Goal: Register for event/course

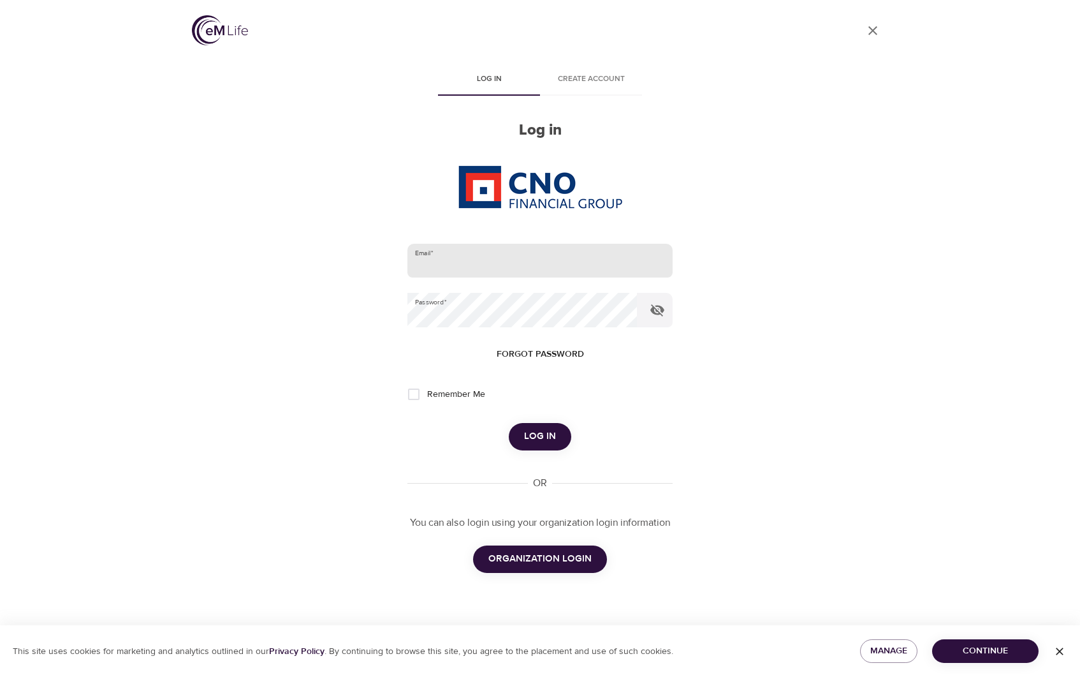
type input "[EMAIL_ADDRESS][DOMAIN_NAME]"
click at [564, 269] on input "mallorymiller617@gmail.com" at bounding box center [540, 261] width 265 height 34
click at [618, 261] on input "mallorymiller617@gmail.com" at bounding box center [540, 261] width 265 height 34
drag, startPoint x: 566, startPoint y: 261, endPoint x: 364, endPoint y: 256, distance: 202.2
click at [366, 256] on div "User Profile Log in Create account Log in Email   * mallorymiller617@gmail.com …" at bounding box center [540, 338] width 727 height 677
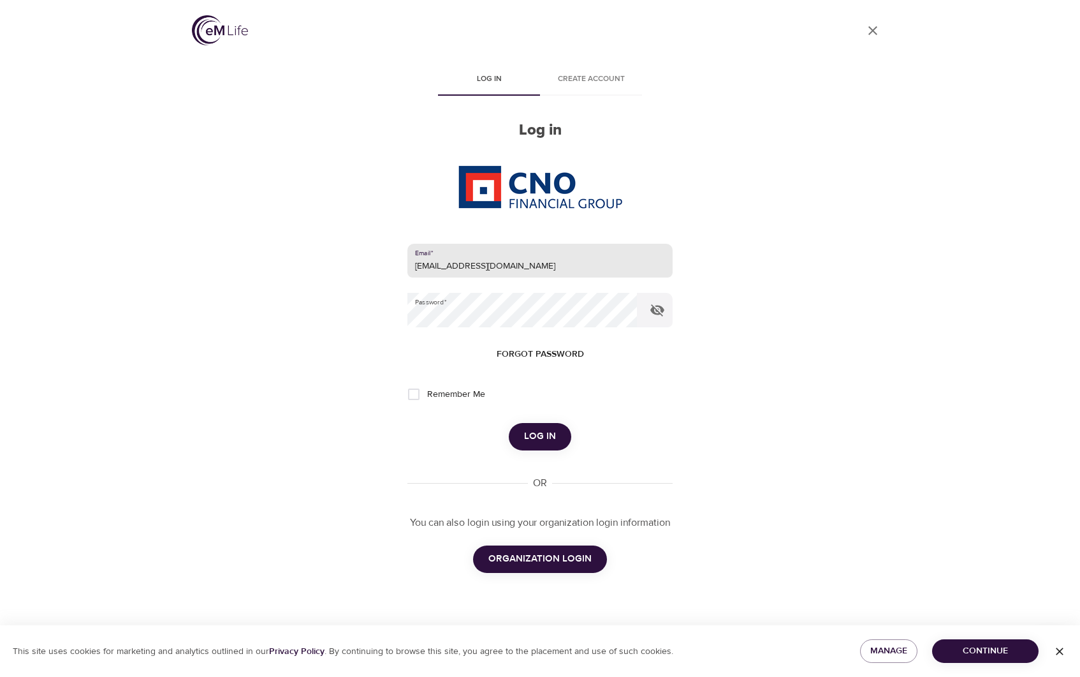
click at [555, 559] on span "ORGANIZATION LOGIN" at bounding box center [540, 558] width 103 height 17
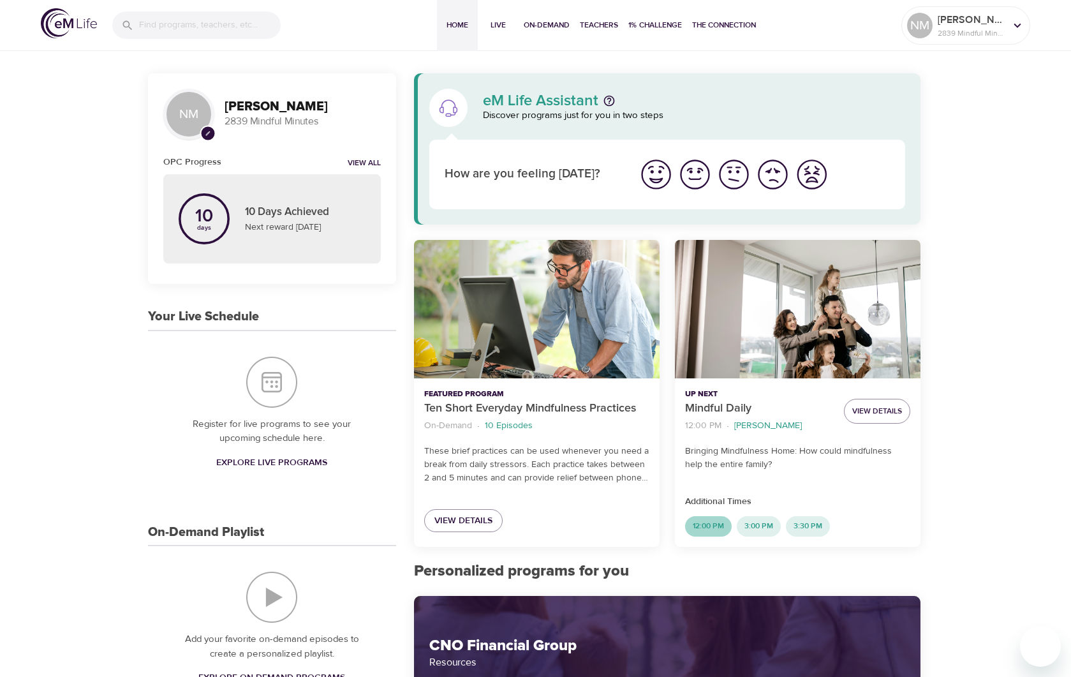
click at [707, 526] on span "12:00 PM" at bounding box center [708, 525] width 47 height 11
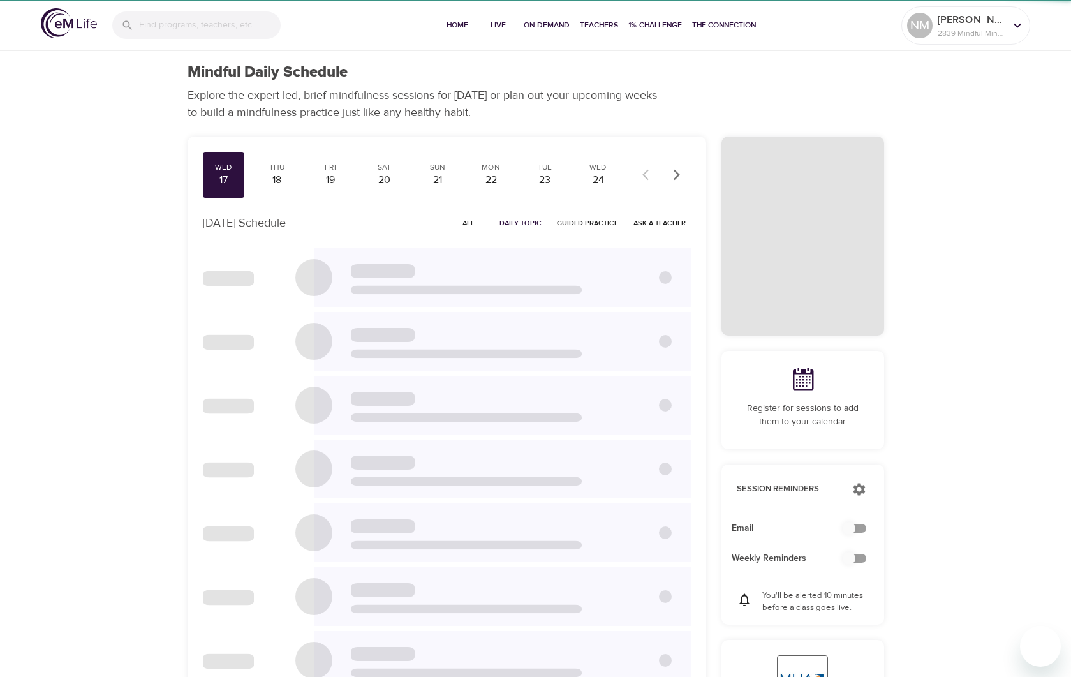
checkbox input "true"
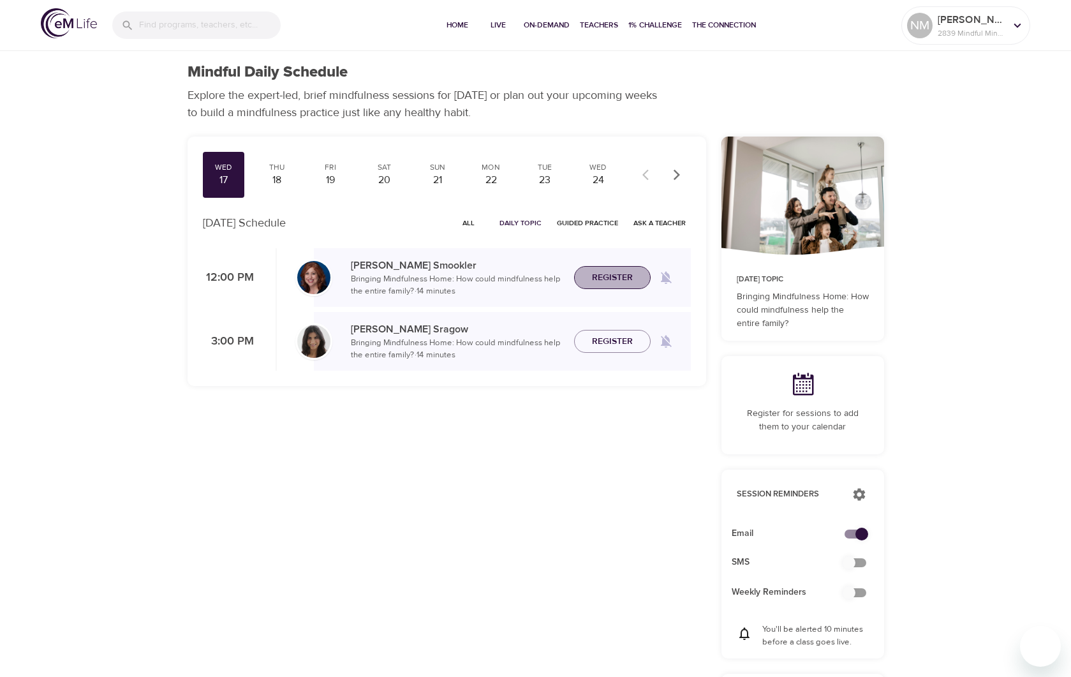
click at [611, 275] on span "Register" at bounding box center [612, 278] width 41 height 16
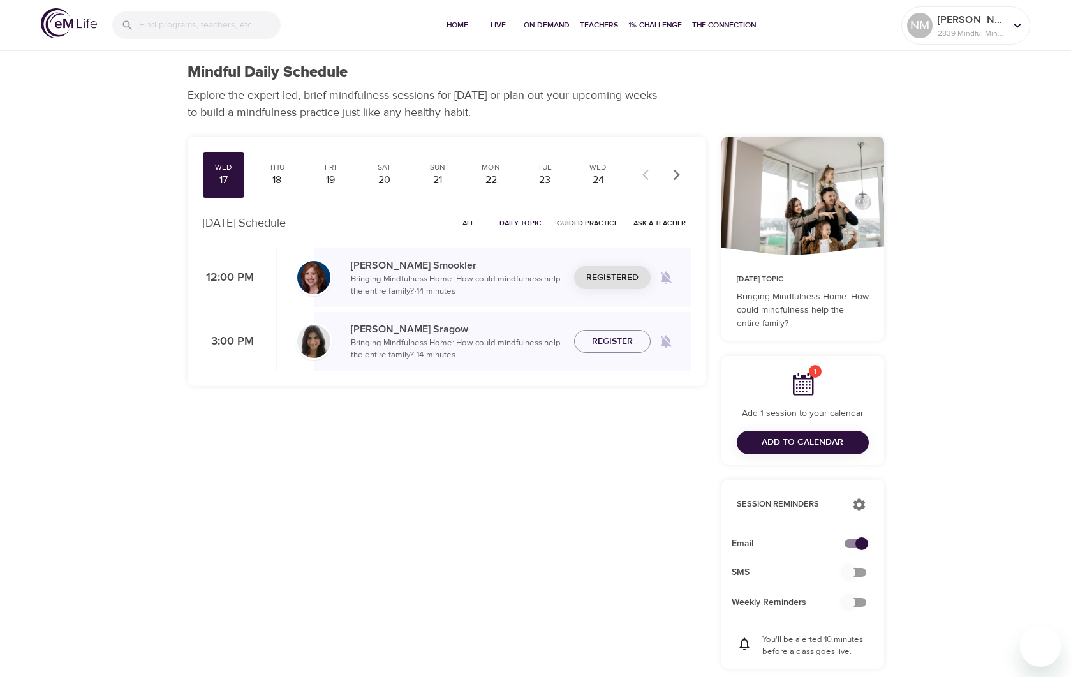
click at [492, 489] on div "Wed 17 Thu 18 Fri 19 Sat 20 Sun 21 Mon 22 Tue 23 Wed 24 Thu 25 Fri 26 Sat 27 Su…" at bounding box center [447, 488] width 534 height 719
click at [973, 24] on p "[PERSON_NAME]" at bounding box center [971, 19] width 68 height 15
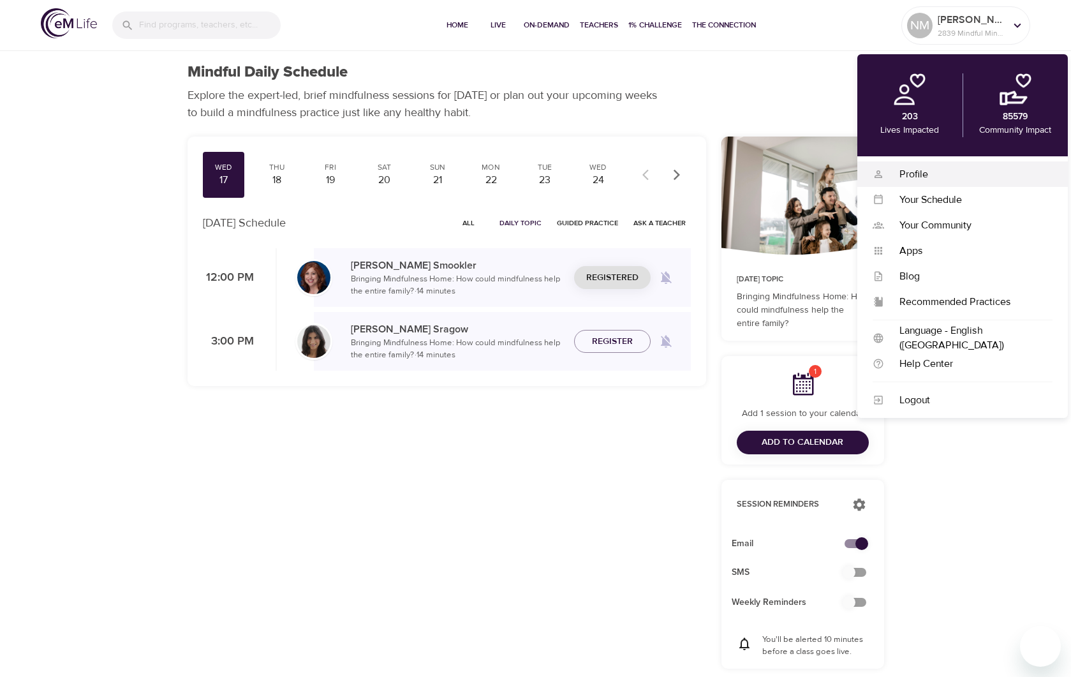
click at [932, 172] on div "Profile" at bounding box center [968, 174] width 168 height 15
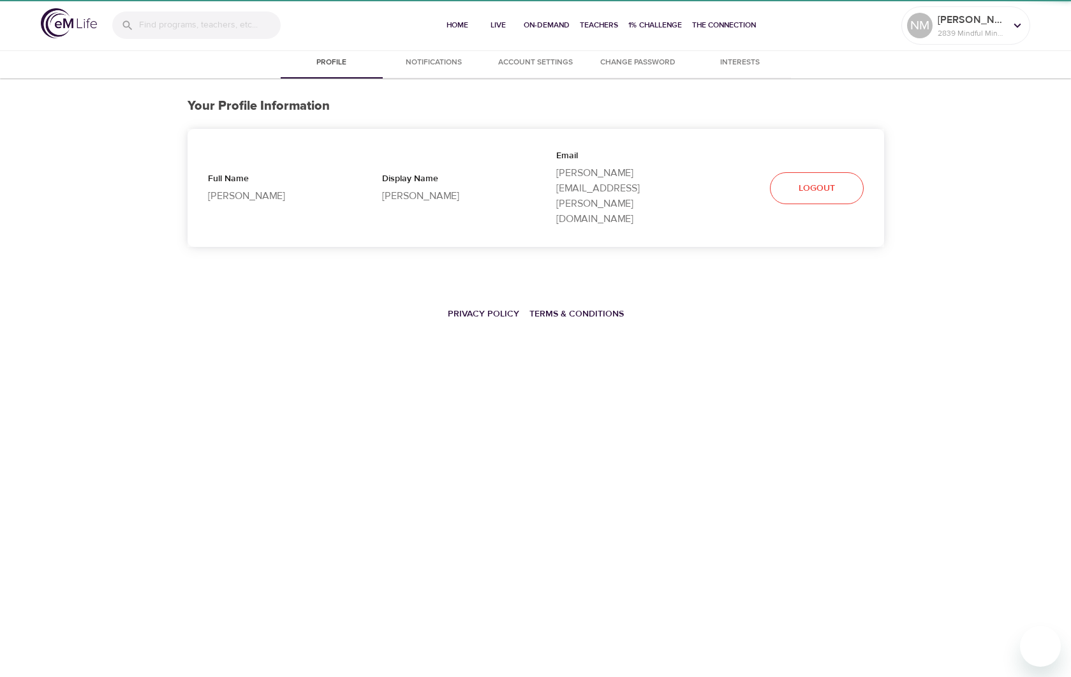
select select "10"
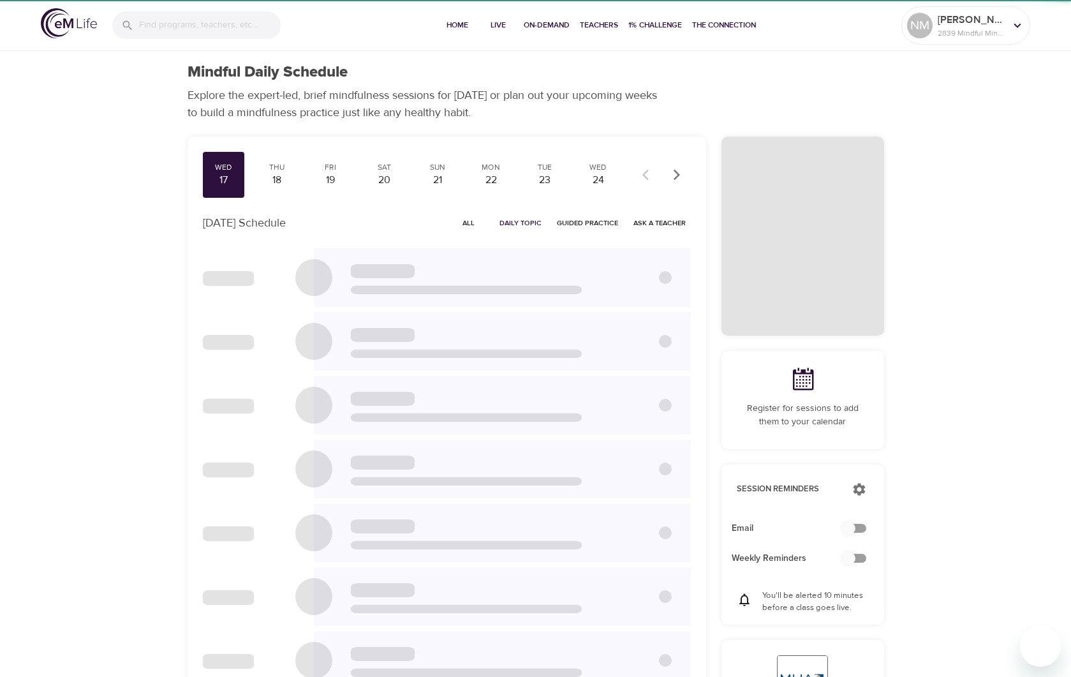
checkbox input "true"
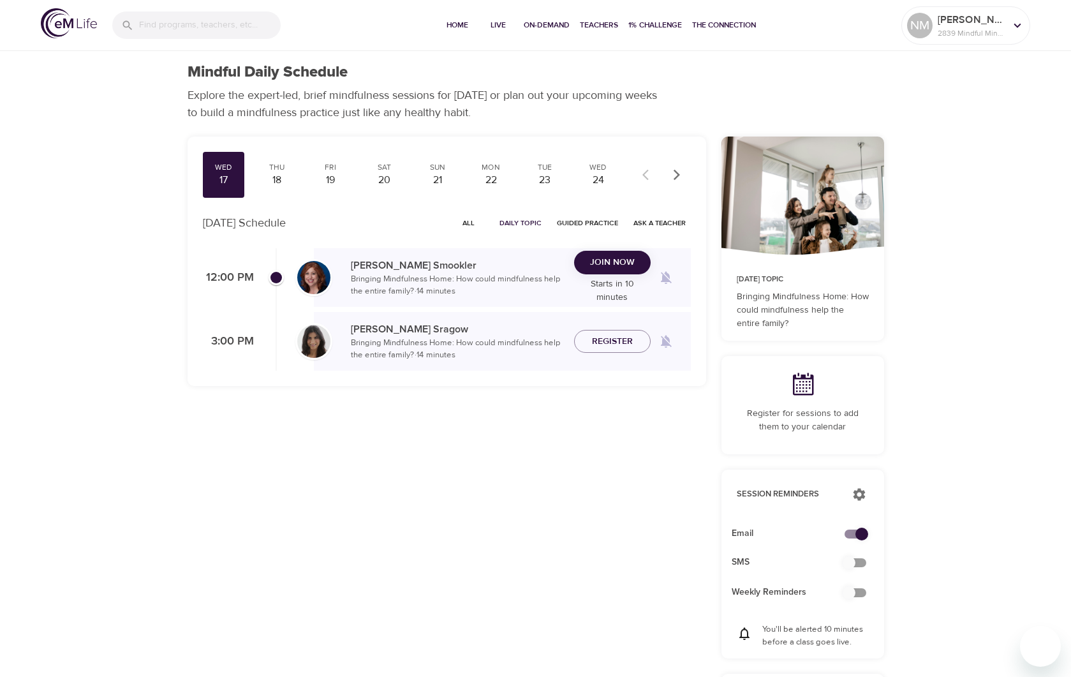
click at [621, 268] on span "Join Now" at bounding box center [612, 262] width 45 height 16
